Goal: Transaction & Acquisition: Obtain resource

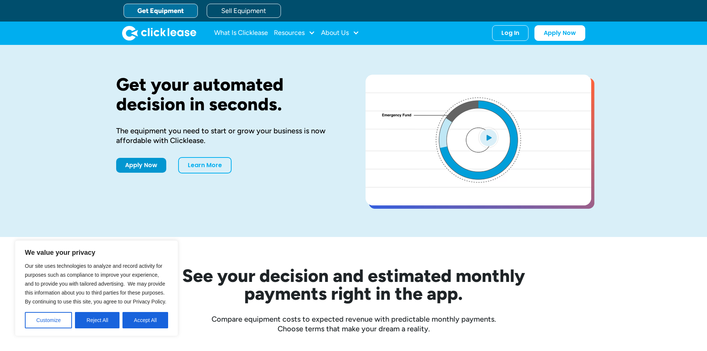
click at [141, 320] on button "Accept All" at bounding box center [145, 320] width 46 height 16
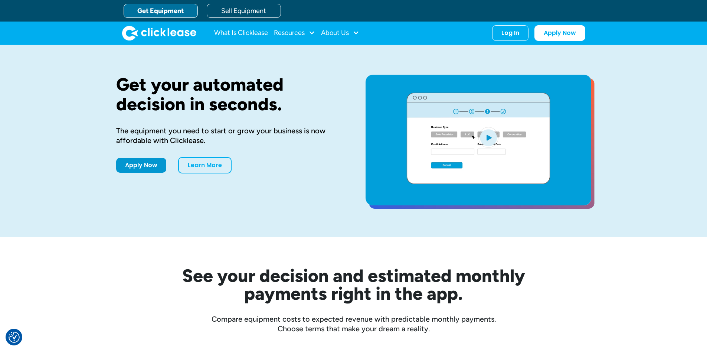
click at [161, 7] on link "Get Equipment" at bounding box center [161, 11] width 74 height 14
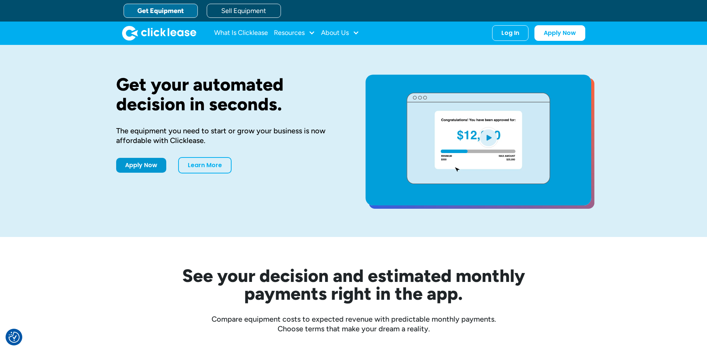
click at [167, 13] on link "Get Equipment" at bounding box center [161, 11] width 74 height 14
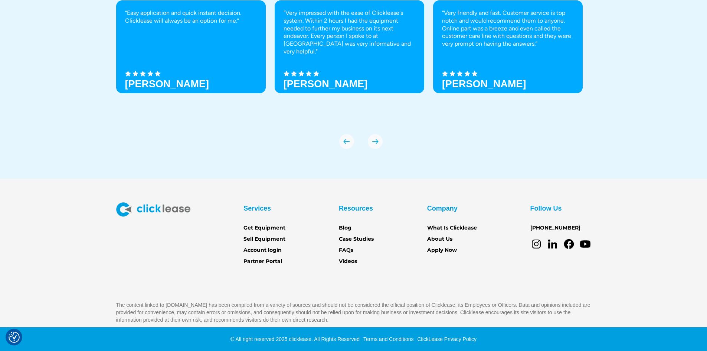
scroll to position [2607, 0]
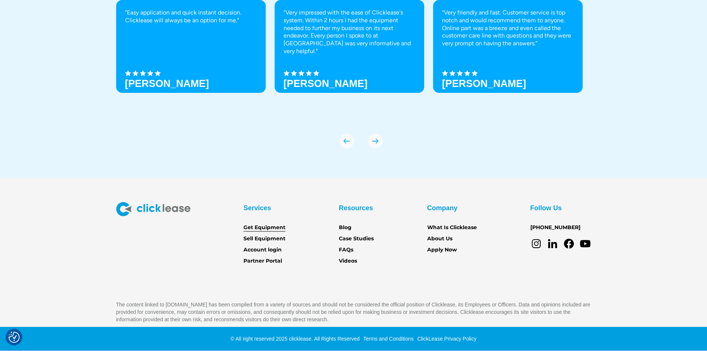
click at [275, 229] on link "Get Equipment" at bounding box center [265, 227] width 42 height 8
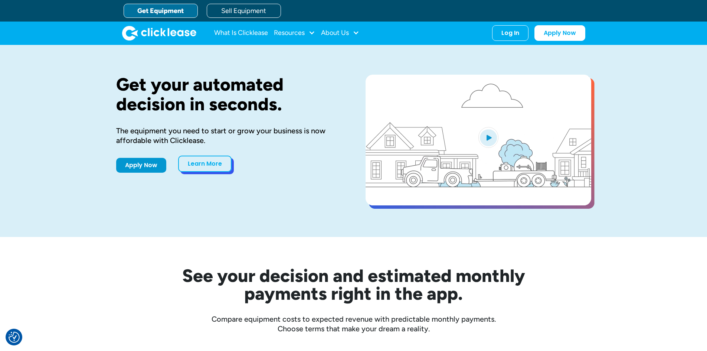
click at [207, 163] on link "Learn More" at bounding box center [204, 164] width 53 height 16
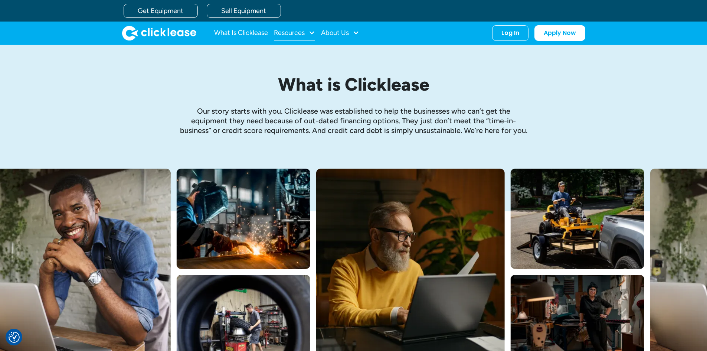
click at [308, 32] on div "Resources" at bounding box center [294, 33] width 41 height 15
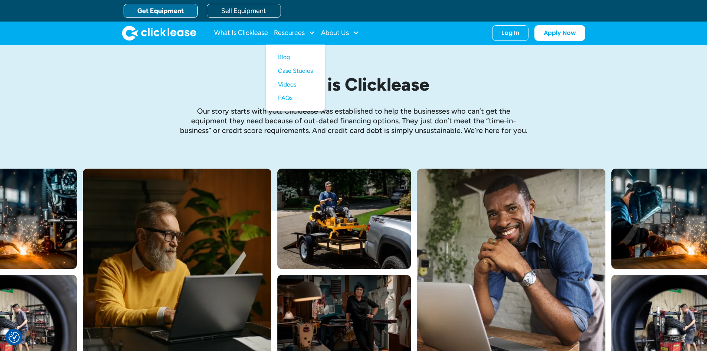
click at [172, 9] on link "Get Equipment" at bounding box center [161, 11] width 74 height 14
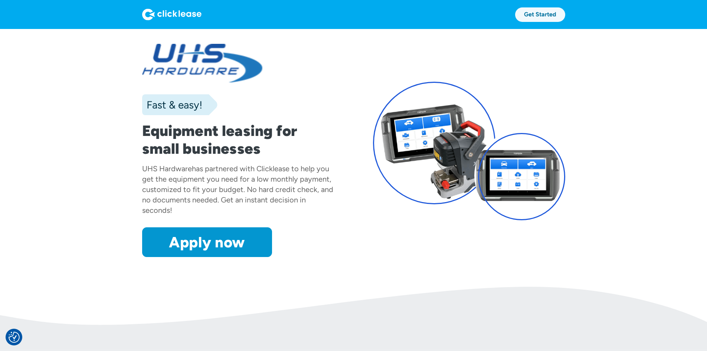
click at [565, 17] on link "Get Started" at bounding box center [540, 14] width 50 height 14
